Goal: Transaction & Acquisition: Purchase product/service

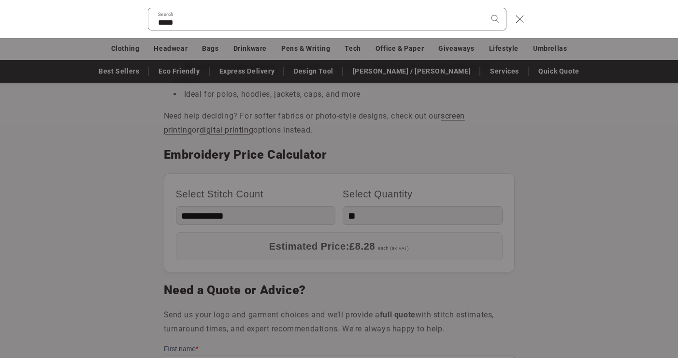
type input "*****"
click at [485, 8] on button "Search" at bounding box center [495, 18] width 21 height 21
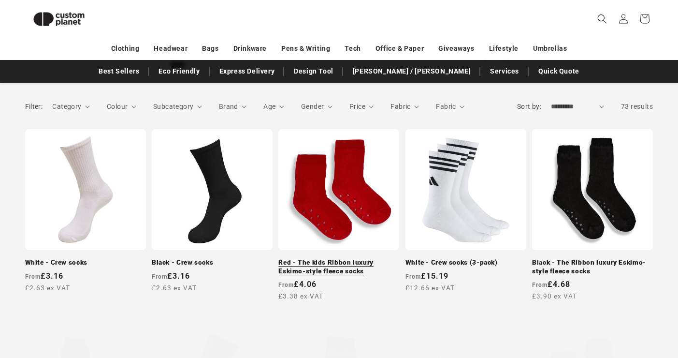
scroll to position [127, 0]
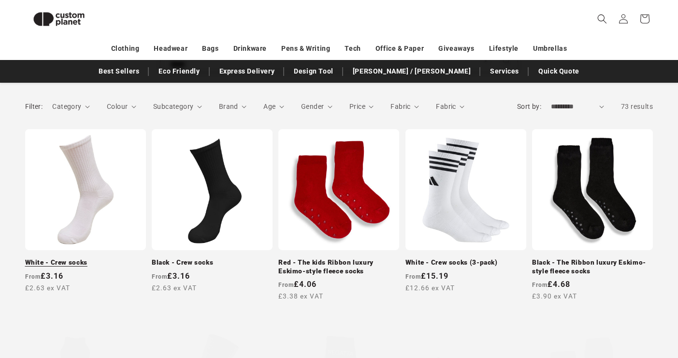
click at [94, 258] on link "White - Crew socks" at bounding box center [85, 262] width 121 height 9
click at [56, 258] on link "White - Crew socks" at bounding box center [85, 262] width 121 height 9
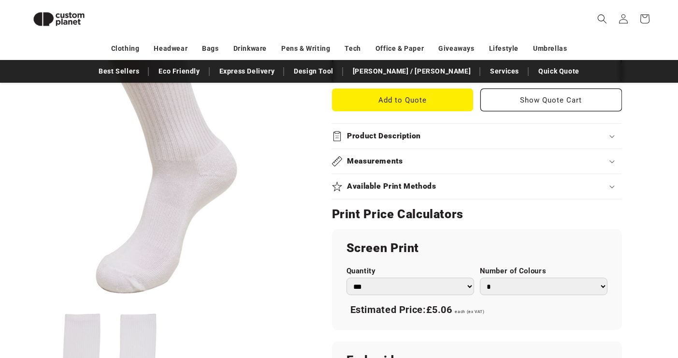
scroll to position [387, 0]
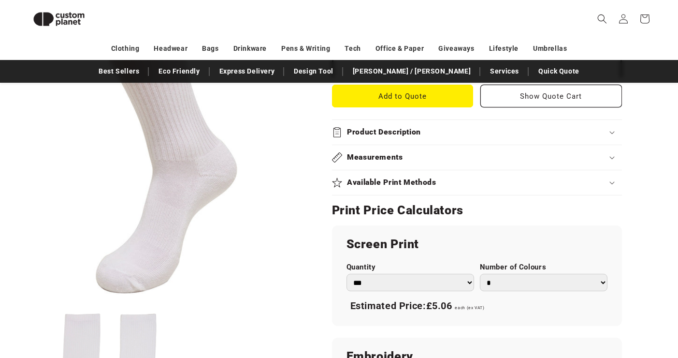
click at [357, 191] on summary "Available Print Methods" at bounding box center [477, 182] width 290 height 25
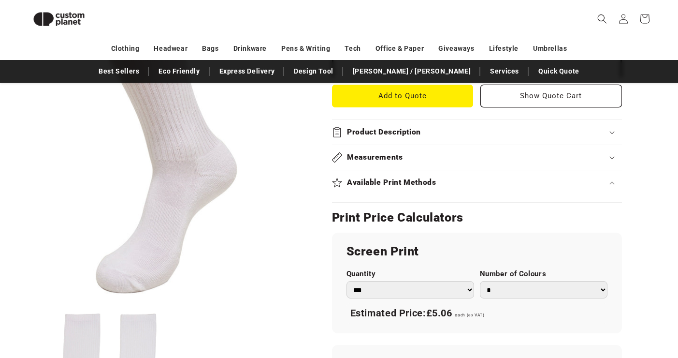
click at [359, 171] on summary "Available Print Methods" at bounding box center [477, 182] width 290 height 25
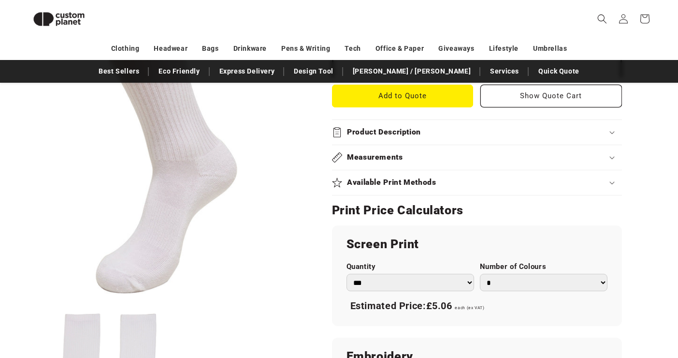
click at [360, 159] on h2 "Measurements" at bounding box center [375, 157] width 56 height 10
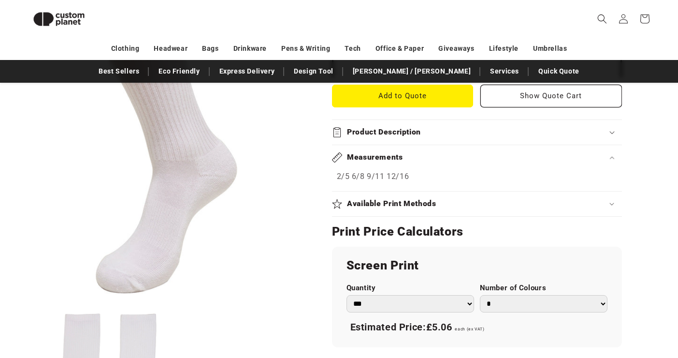
click at [360, 159] on h2 "Measurements" at bounding box center [375, 157] width 56 height 10
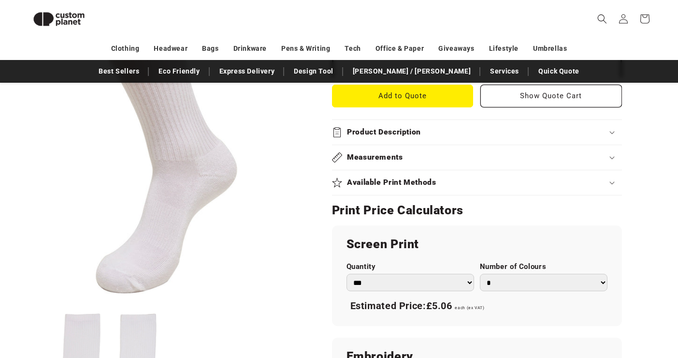
click at [361, 136] on h2 "Product Description" at bounding box center [384, 132] width 74 height 10
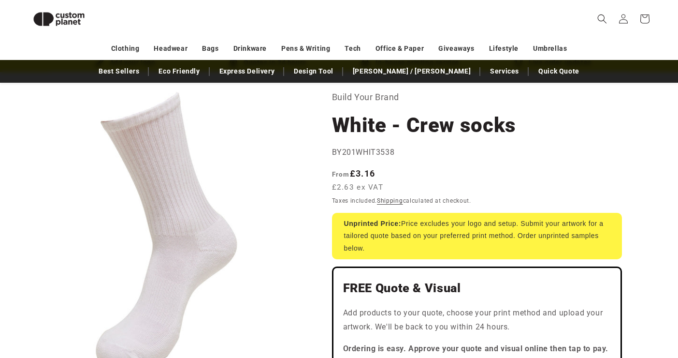
scroll to position [0, 0]
